Goal: Navigation & Orientation: Find specific page/section

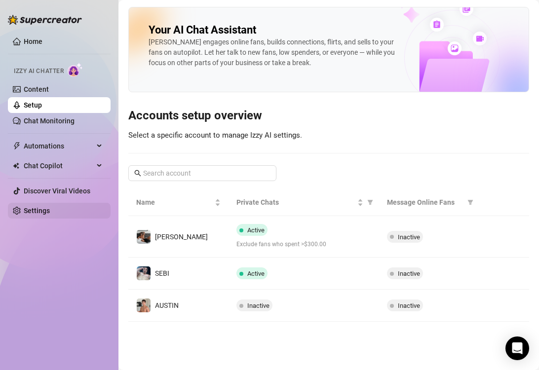
click at [47, 213] on link "Settings" at bounding box center [37, 211] width 26 height 8
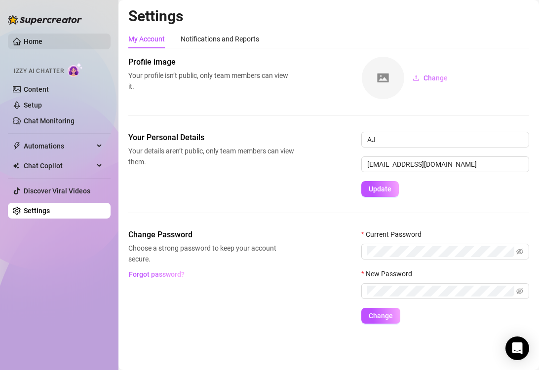
click at [31, 45] on link "Home" at bounding box center [33, 41] width 19 height 8
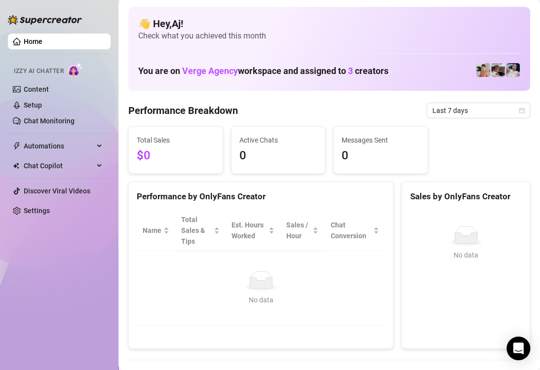
click at [432, 21] on h4 "👋 Hey, [PERSON_NAME] !" at bounding box center [329, 24] width 382 height 14
